Goal: Transaction & Acquisition: Purchase product/service

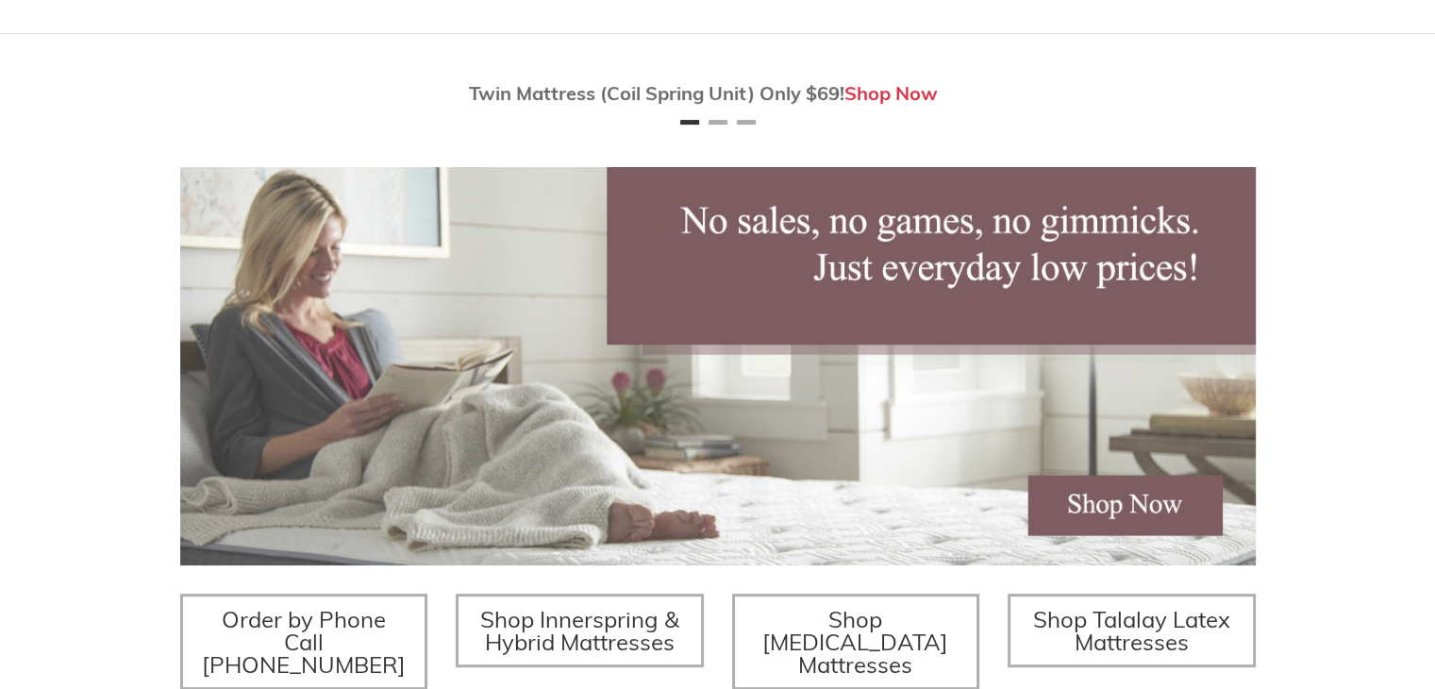
scroll to position [189, 0]
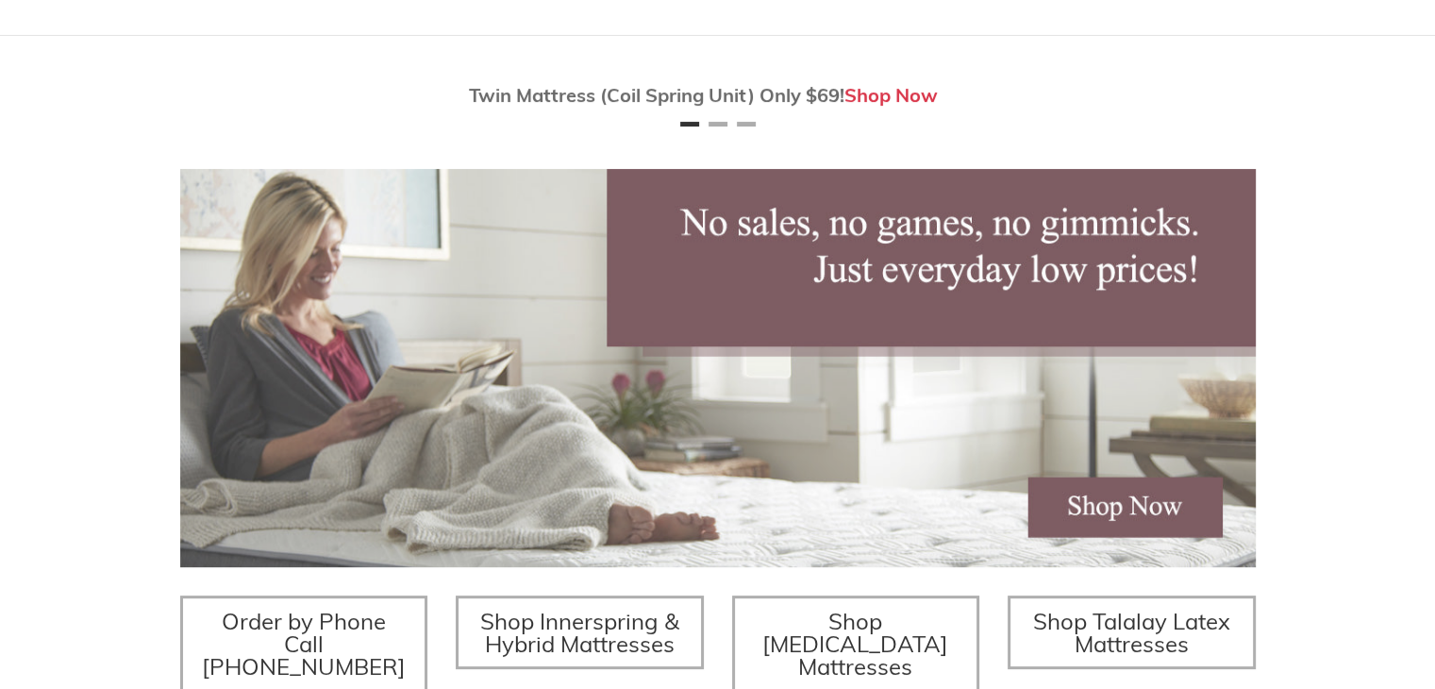
click at [634, 612] on span "Shop Innerspring & Hybrid Mattresses" at bounding box center [579, 632] width 199 height 51
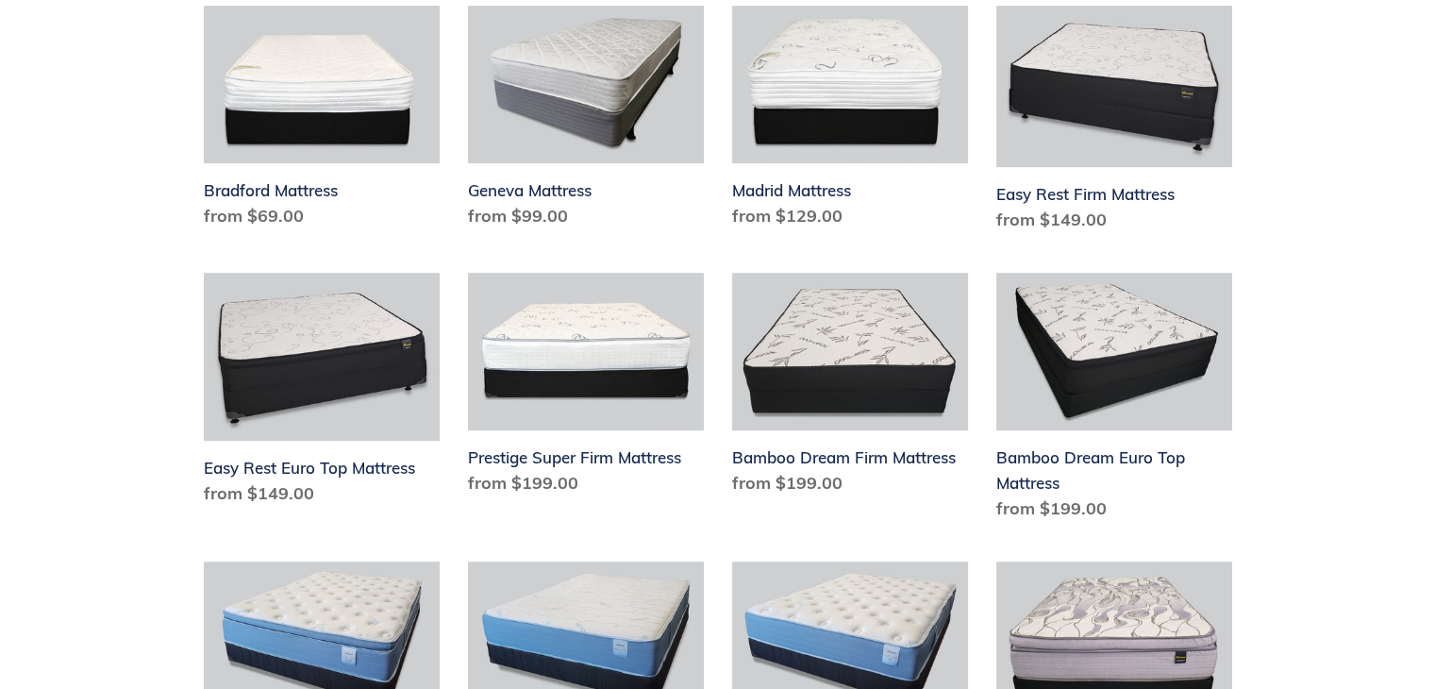
scroll to position [730, 0]
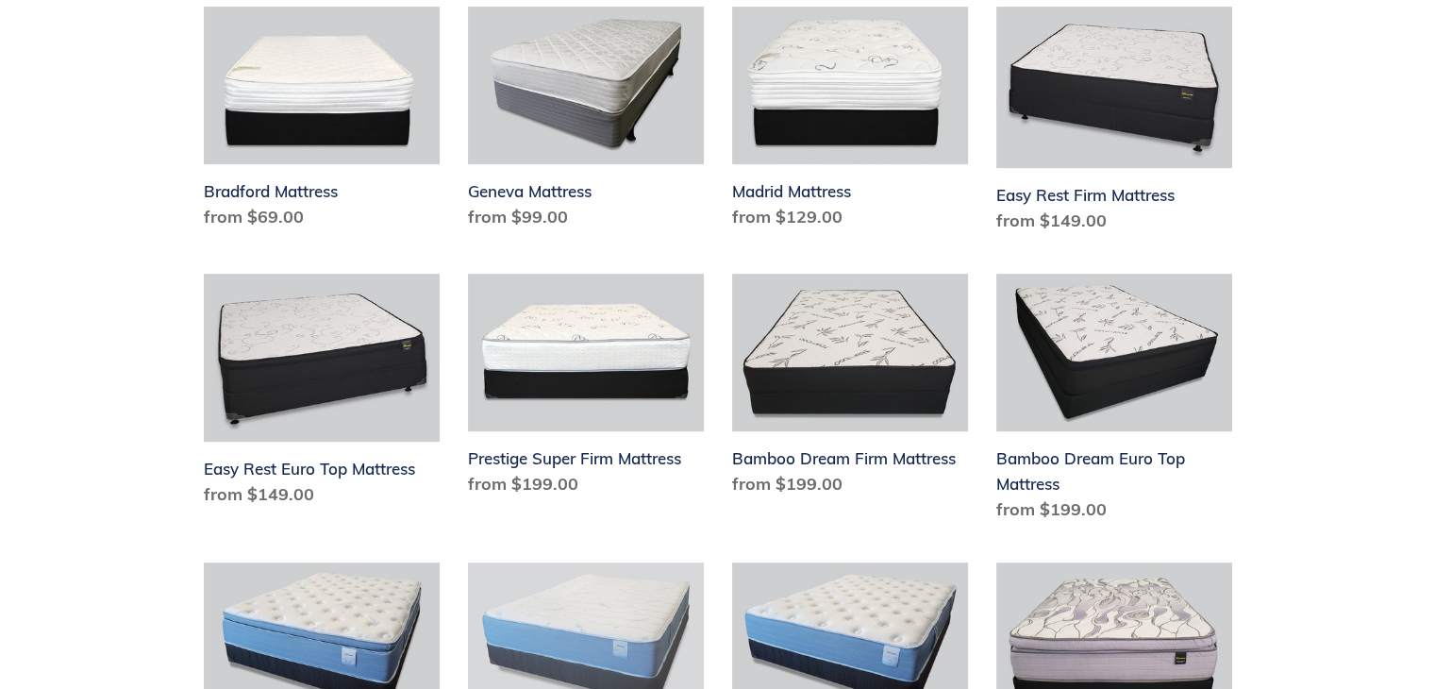
click at [634, 612] on link "Cool Blue Firm Mattress" at bounding box center [586, 677] width 236 height 230
